Goal: Task Accomplishment & Management: Use online tool/utility

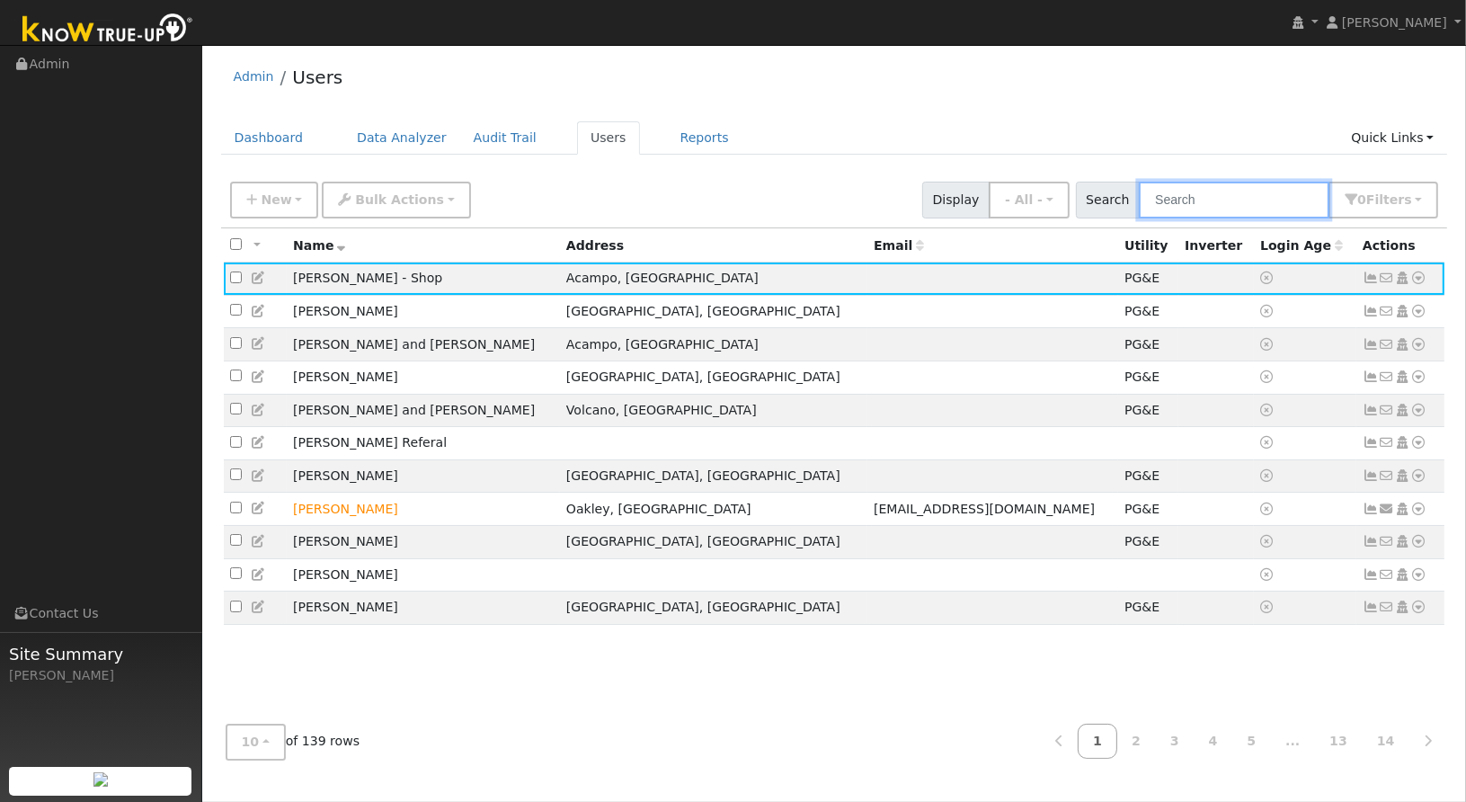
click at [1216, 191] on input "text" at bounding box center [1234, 200] width 191 height 37
click at [1216, 191] on input "he" at bounding box center [1234, 200] width 191 height 37
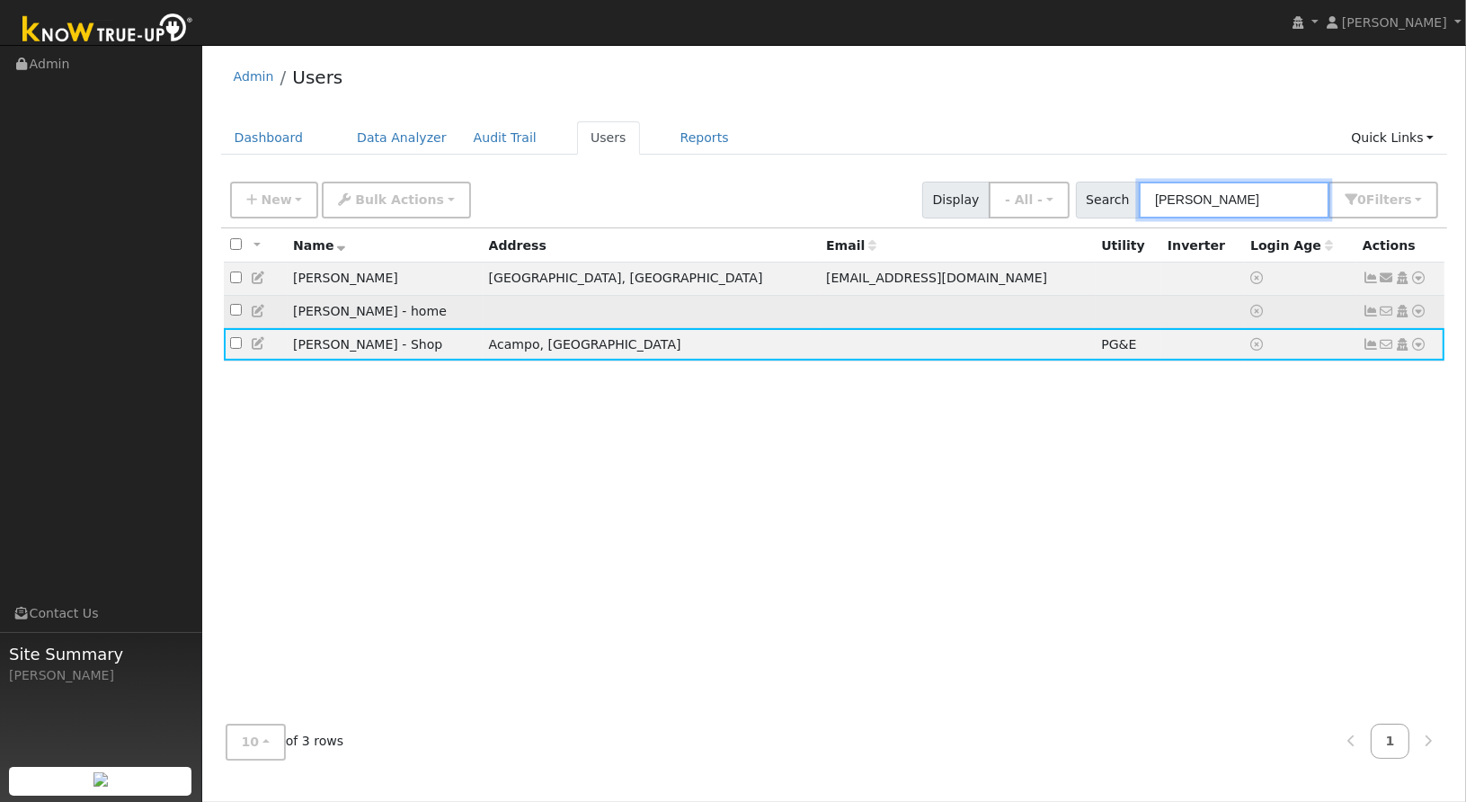
type input "henry"
click at [1422, 309] on icon at bounding box center [1419, 311] width 16 height 13
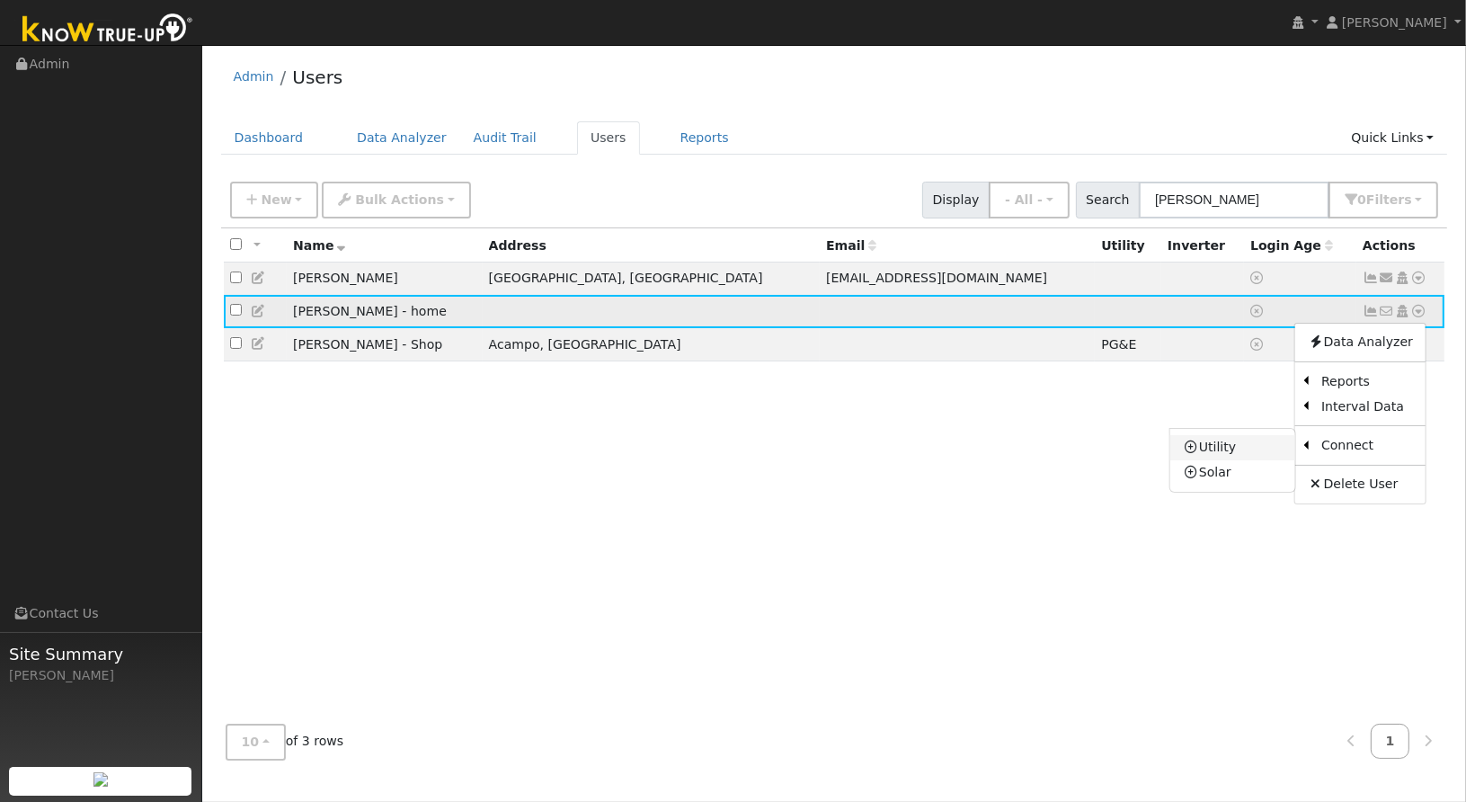
click at [1254, 448] on link "Utility" at bounding box center [1232, 447] width 125 height 25
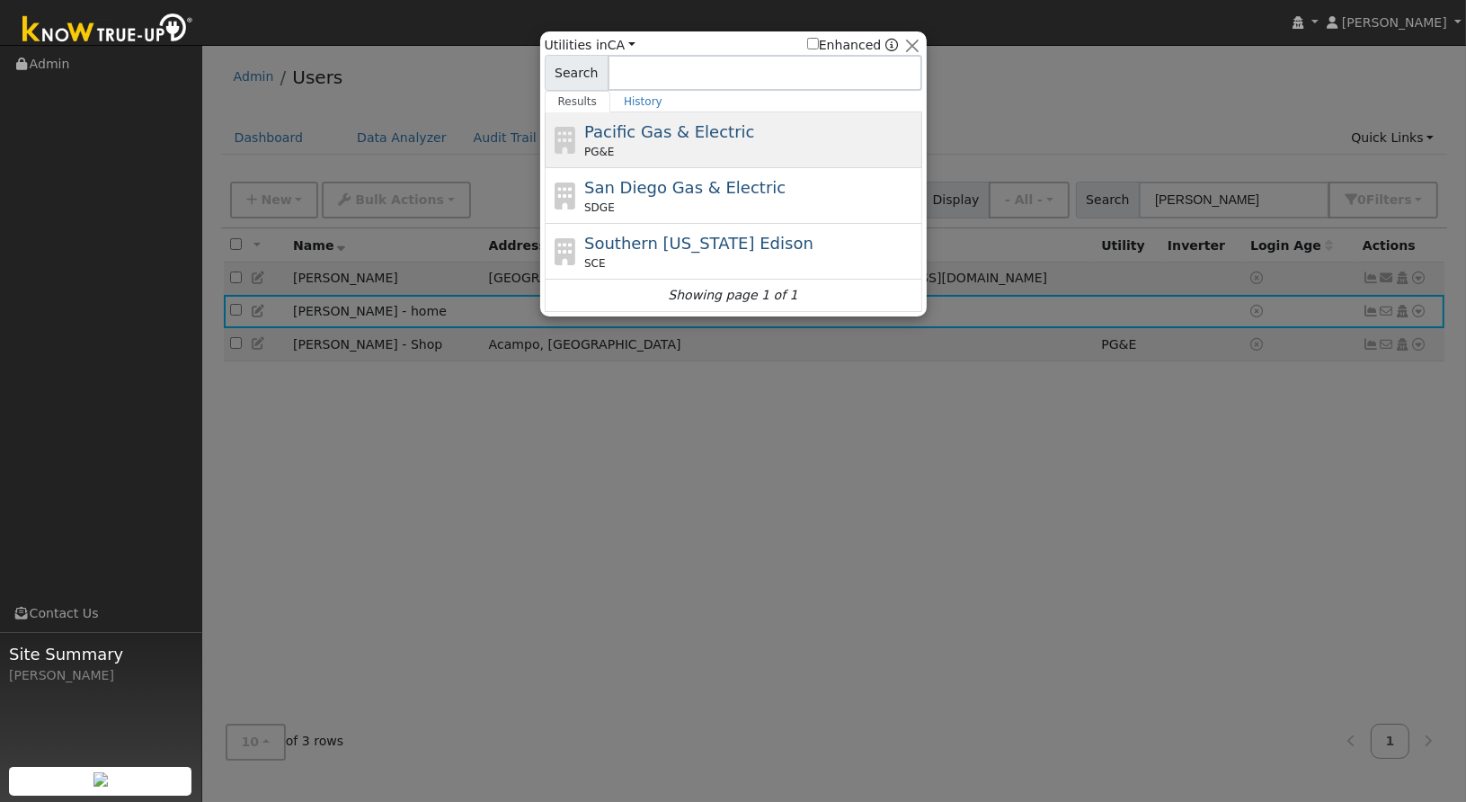
click at [719, 116] on div "Pacific Gas & Electric PG&E" at bounding box center [733, 140] width 377 height 56
